Goal: Navigation & Orientation: Find specific page/section

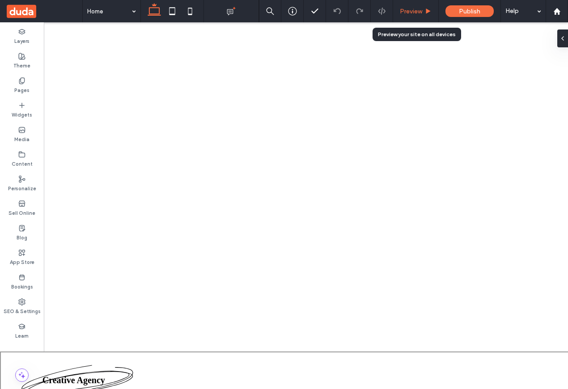
click at [423, 9] on div "Preview" at bounding box center [415, 12] width 45 height 8
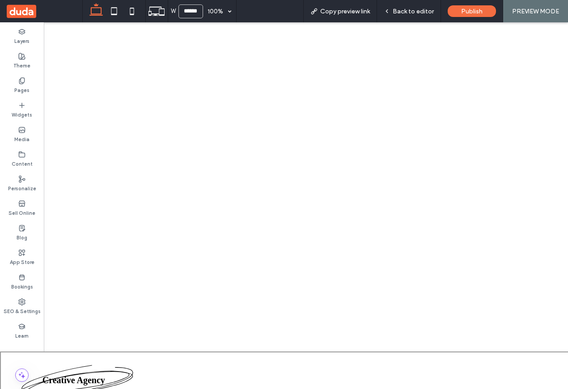
click at [256, 5] on div "W ****** 100% Copy preview link Back to editor Publish PREVIEW MODE" at bounding box center [324, 11] width 485 height 22
click at [396, 14] on span "Back to editor" at bounding box center [412, 12] width 41 height 8
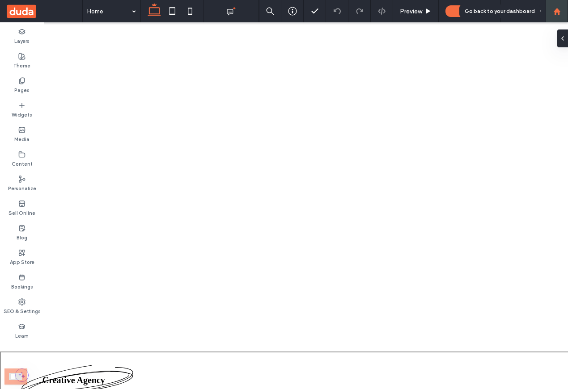
click at [423, 13] on div at bounding box center [556, 12] width 21 height 8
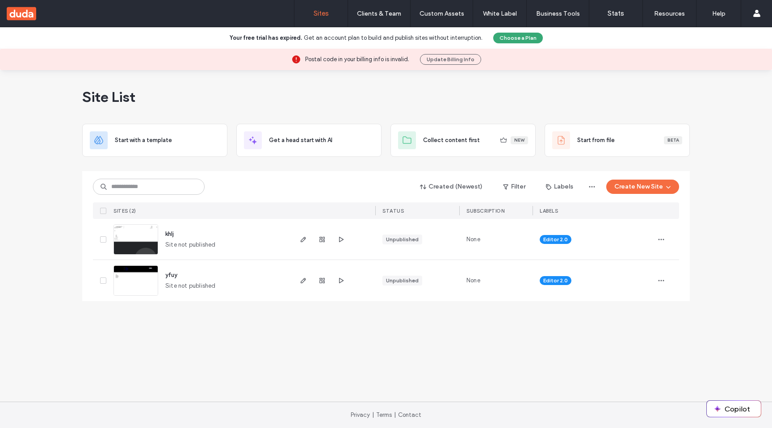
click at [134, 236] on img at bounding box center [136, 255] width 44 height 61
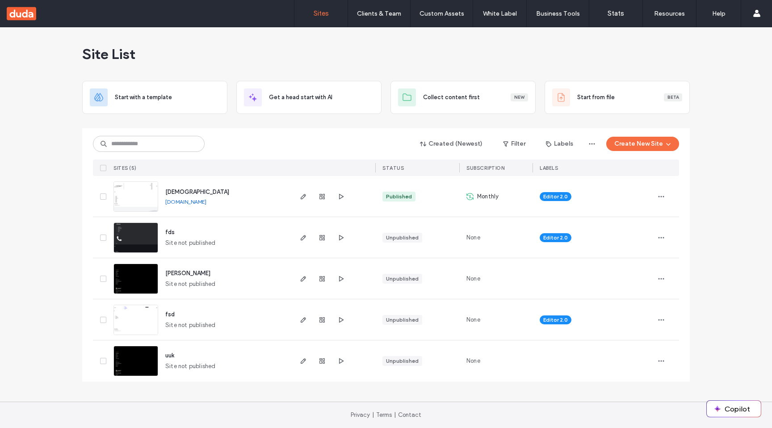
click at [132, 196] on img at bounding box center [136, 212] width 44 height 61
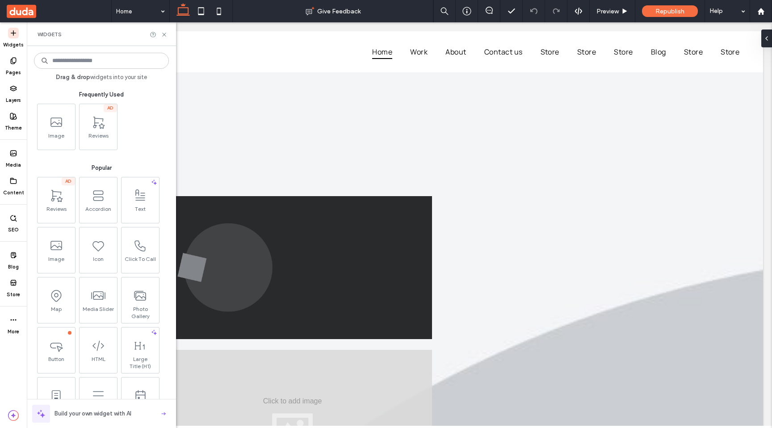
click at [11, 89] on use at bounding box center [13, 88] width 6 height 5
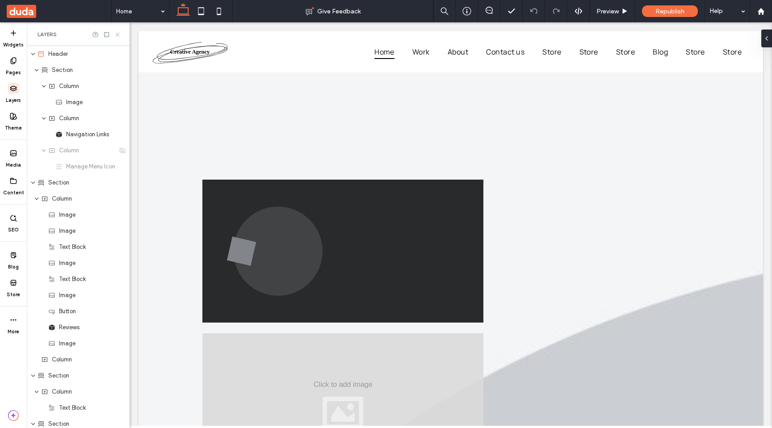
click at [119, 33] on icon at bounding box center [117, 34] width 7 height 7
